Goal: Transaction & Acquisition: Purchase product/service

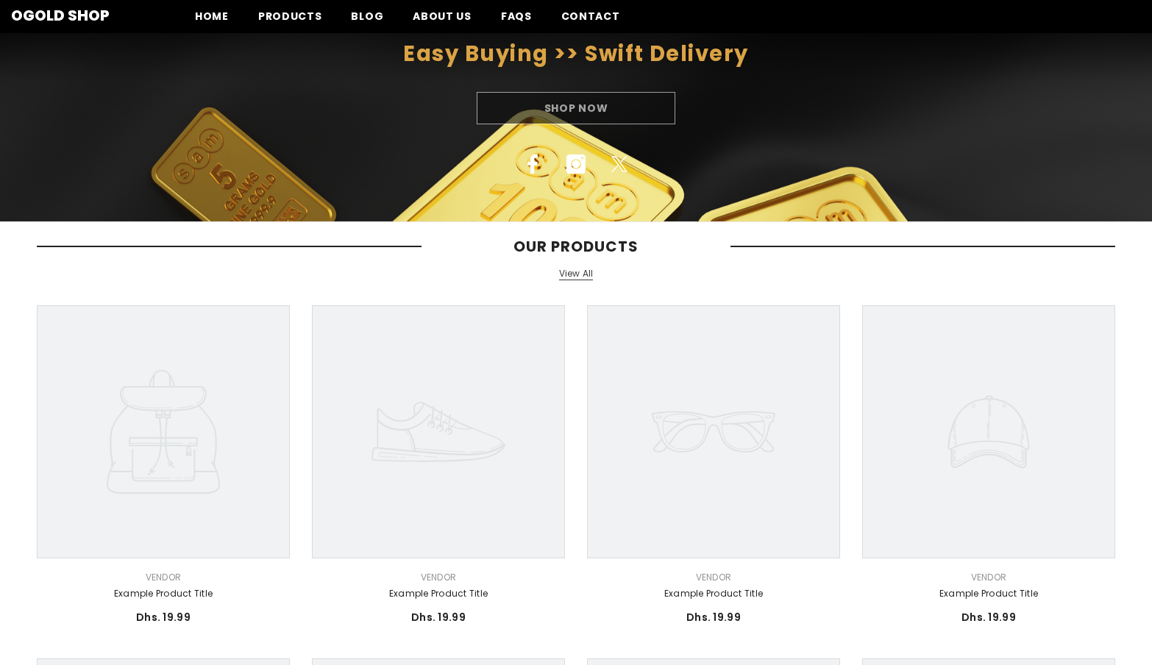
scroll to position [147, 0]
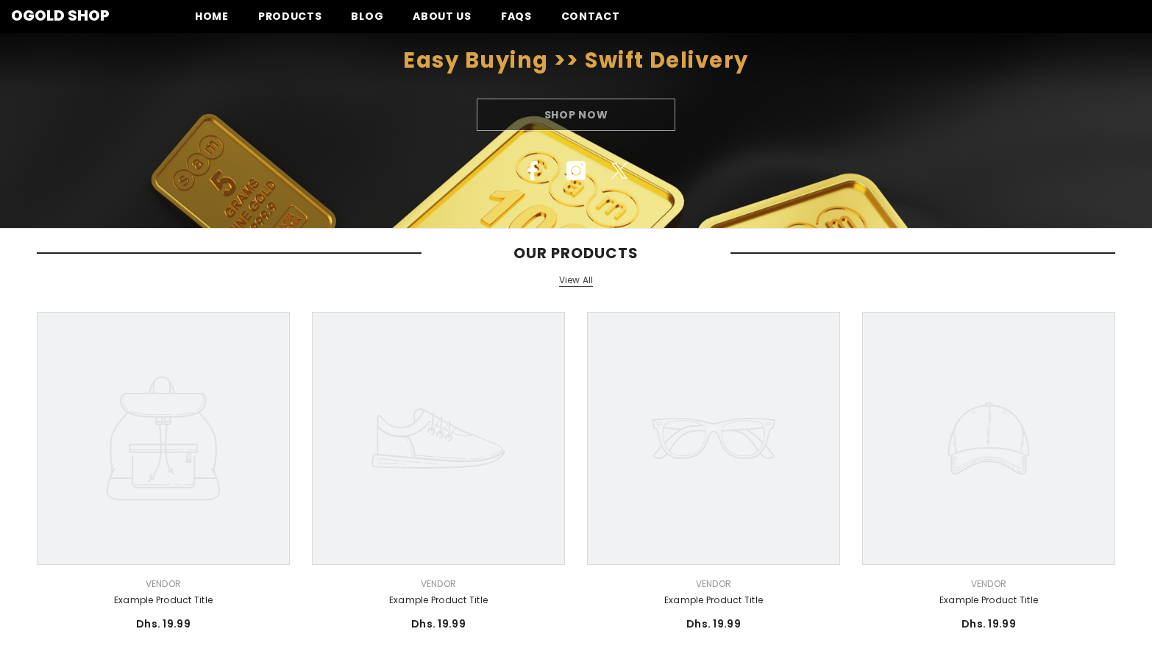
click at [571, 277] on link "View All" at bounding box center [576, 280] width 35 height 13
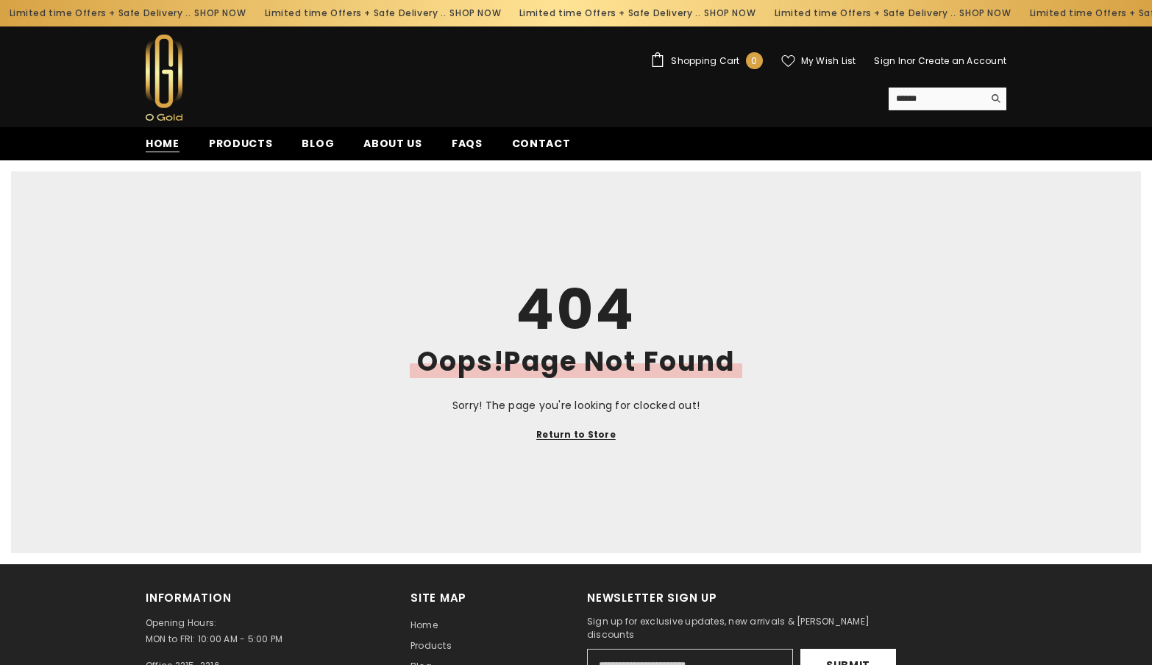
click at [168, 151] on span "Home" at bounding box center [163, 143] width 34 height 15
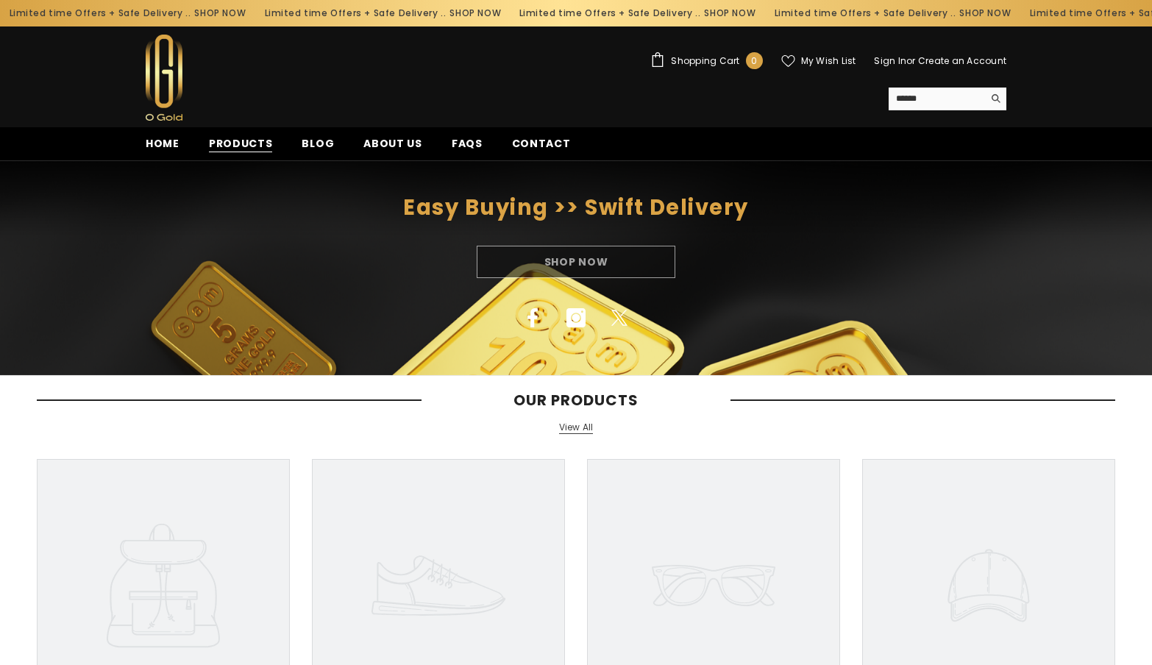
click at [260, 149] on span "Products" at bounding box center [241, 143] width 64 height 15
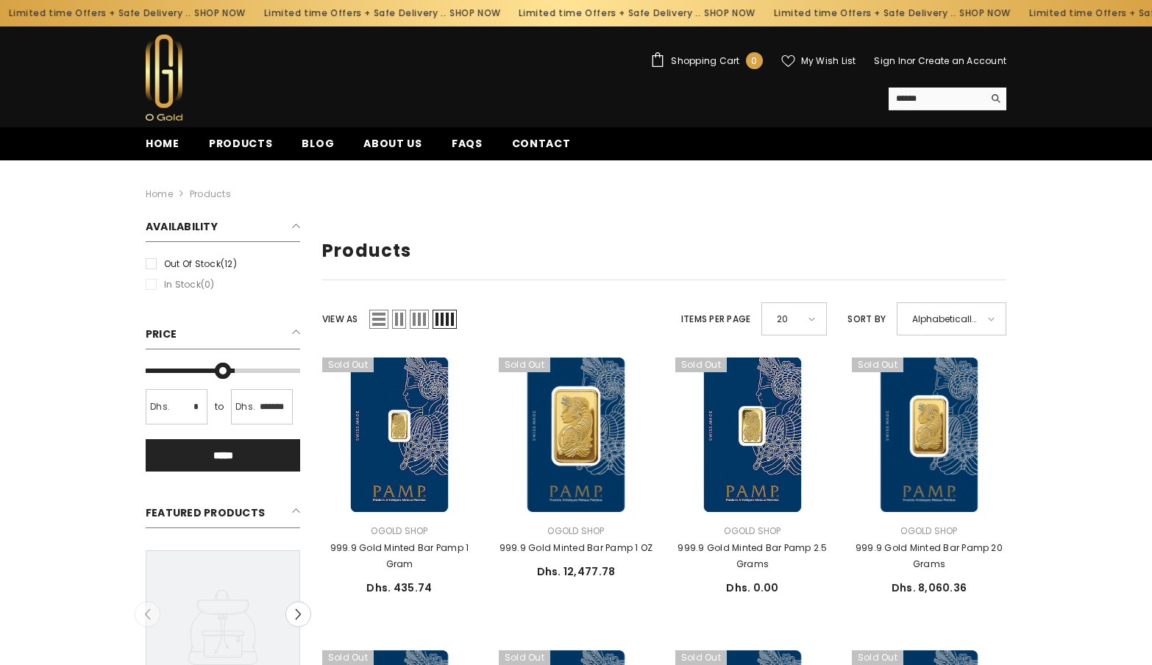
drag, startPoint x: 291, startPoint y: 370, endPoint x: 233, endPoint y: 374, distance: 58.2
click at [233, 371] on input "Max" at bounding box center [223, 371] width 154 height 0
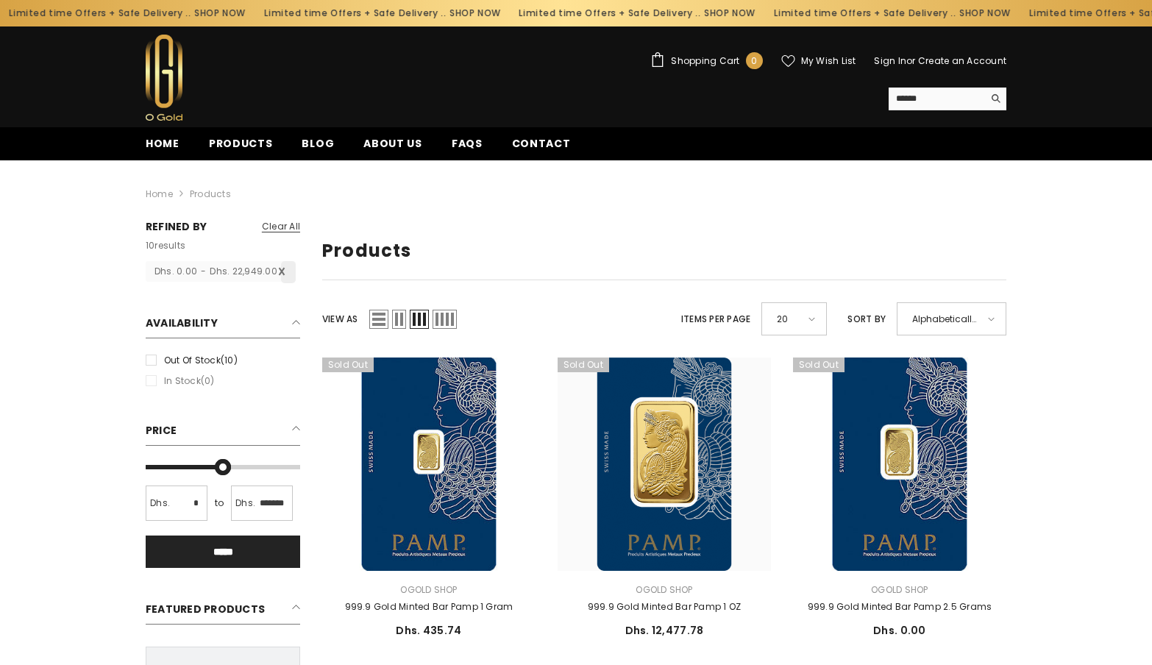
type input "*******"
drag, startPoint x: 234, startPoint y: 467, endPoint x: 195, endPoint y: 466, distance: 39.0
click at [195, 467] on input "Max" at bounding box center [223, 467] width 154 height 0
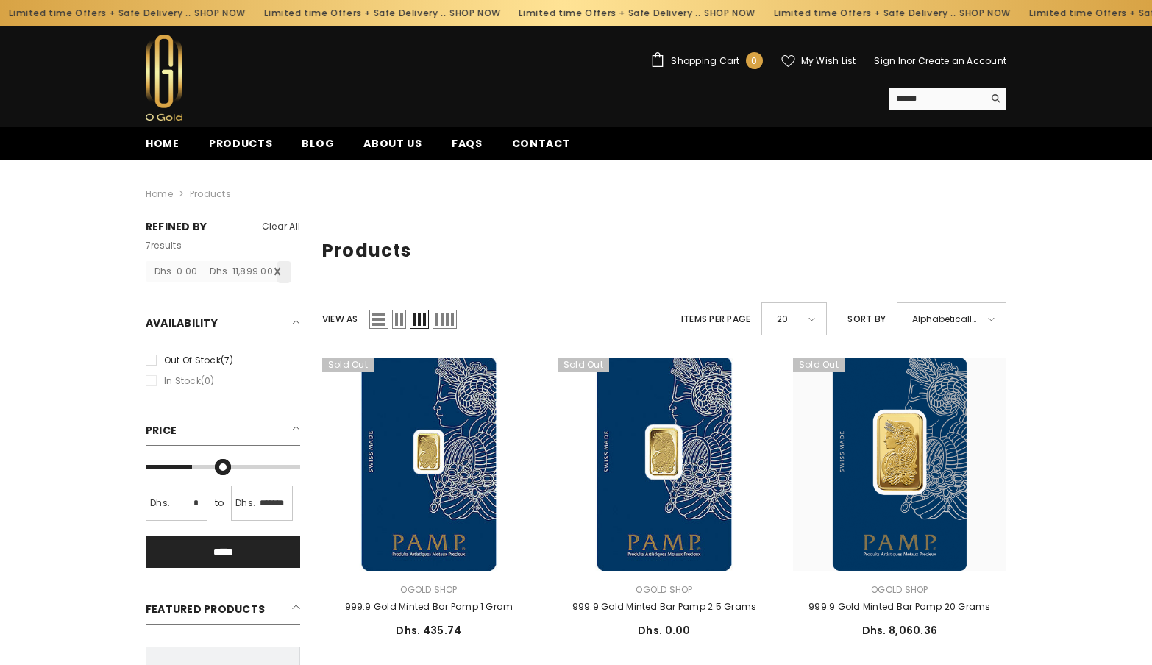
click at [193, 504] on input "*" at bounding box center [177, 502] width 62 height 35
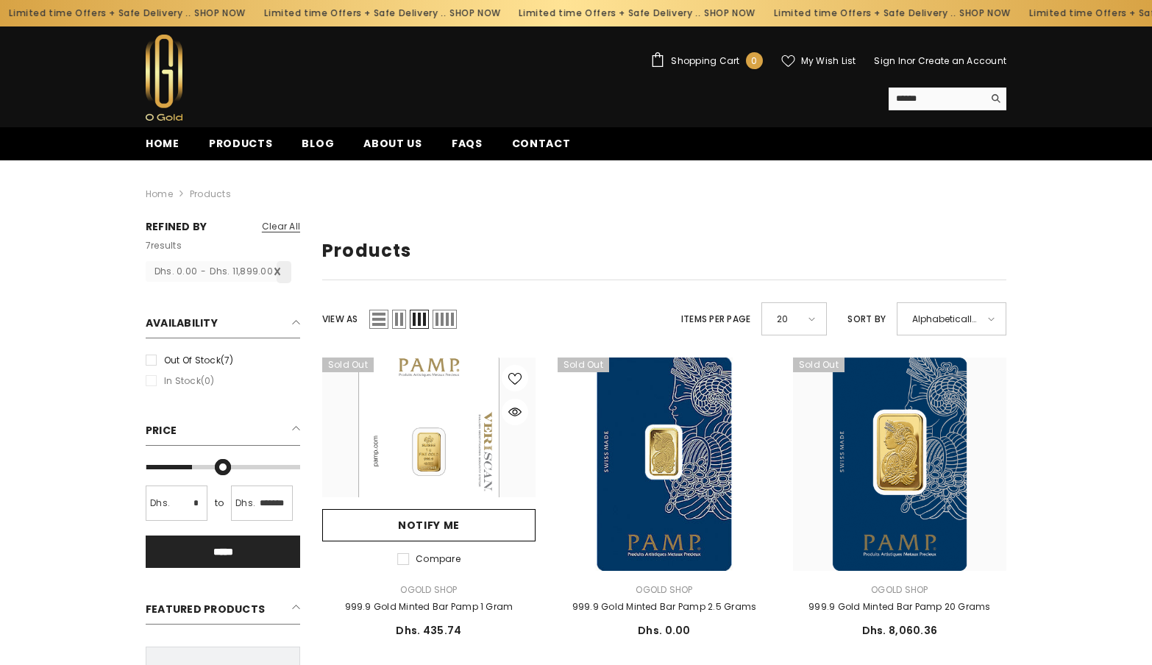
type input "*****"
click at [365, 494] on link at bounding box center [428, 463] width 213 height 213
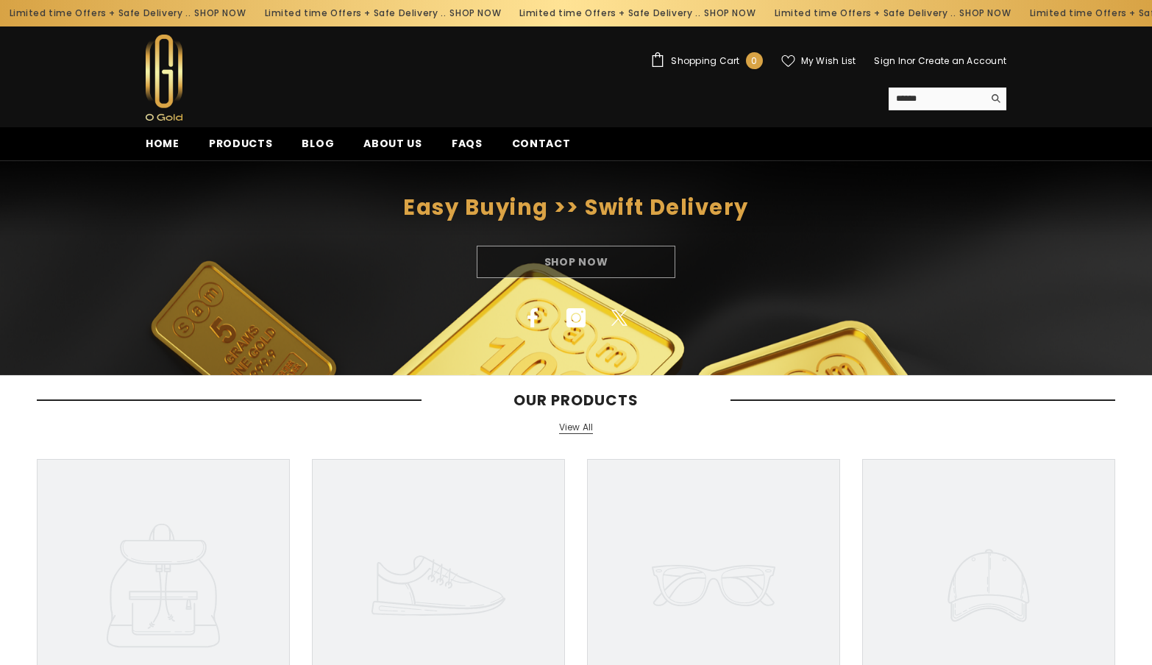
click at [504, 262] on div "Shop Now" at bounding box center [576, 262] width 1152 height 32
click at [546, 257] on div "Shop Now" at bounding box center [576, 262] width 1152 height 32
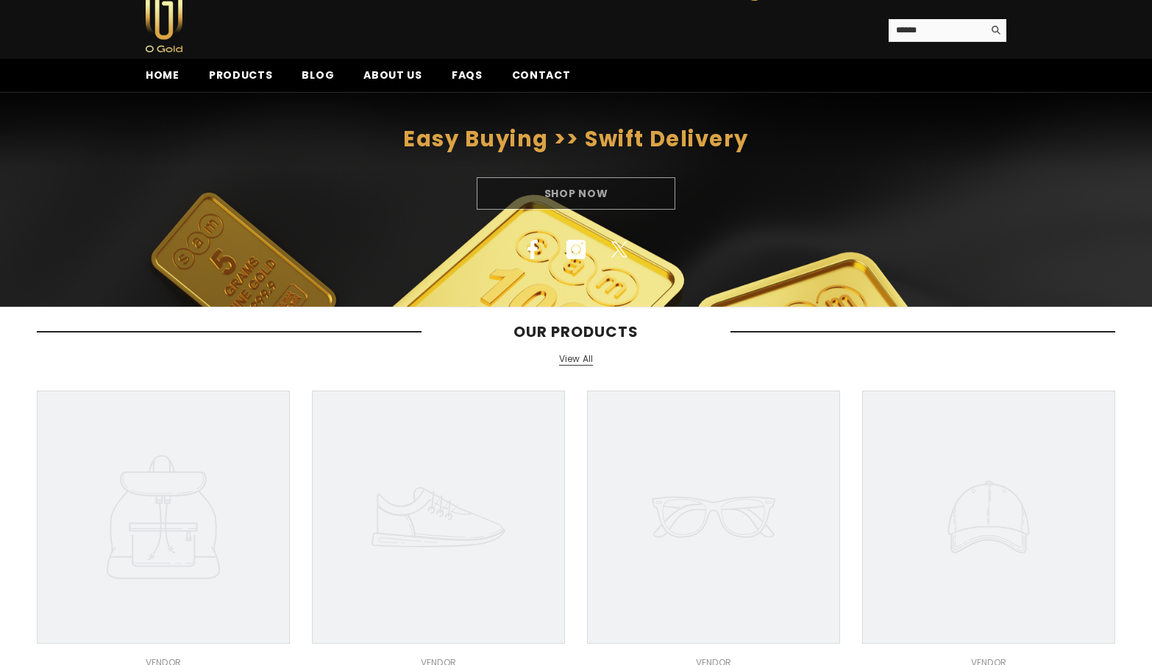
scroll to position [147, 0]
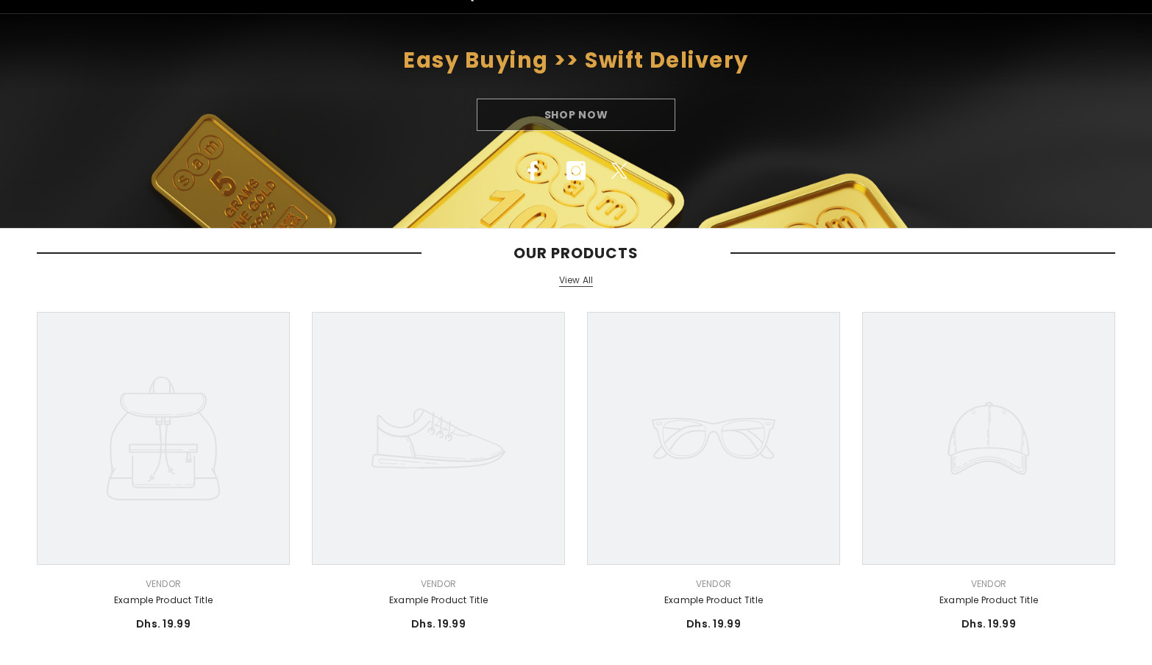
click at [586, 285] on link "View All" at bounding box center [576, 280] width 35 height 13
